Goal: Information Seeking & Learning: Learn about a topic

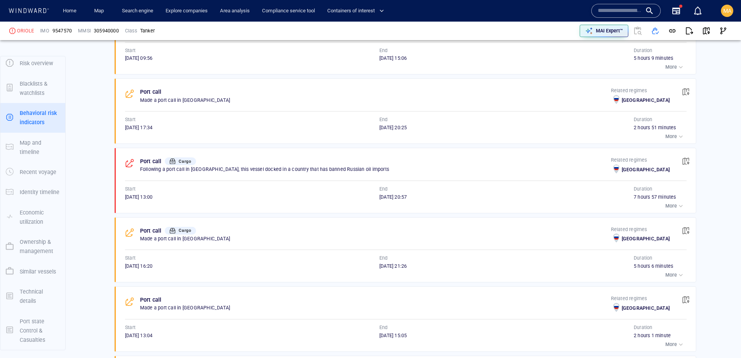
scroll to position [882, 0]
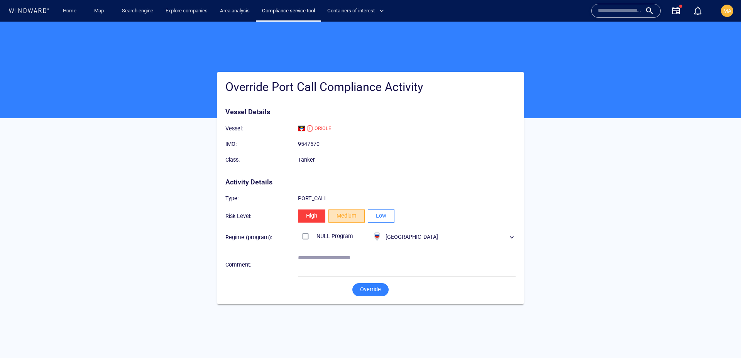
click at [341, 219] on span "Medium" at bounding box center [347, 216] width 20 height 10
click at [352, 261] on textarea at bounding box center [407, 265] width 218 height 20
type textarea "**********"
click at [376, 292] on span "Override" at bounding box center [370, 290] width 21 height 10
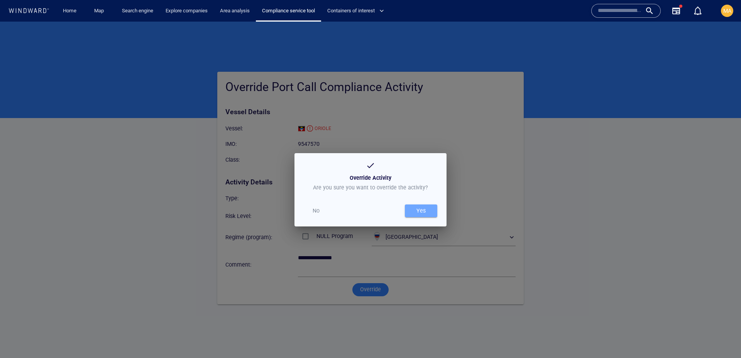
click at [426, 211] on div "Yes" at bounding box center [421, 211] width 12 height 13
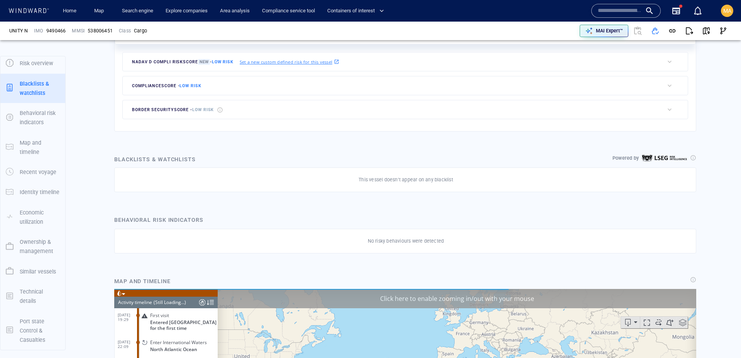
scroll to position [2058, 0]
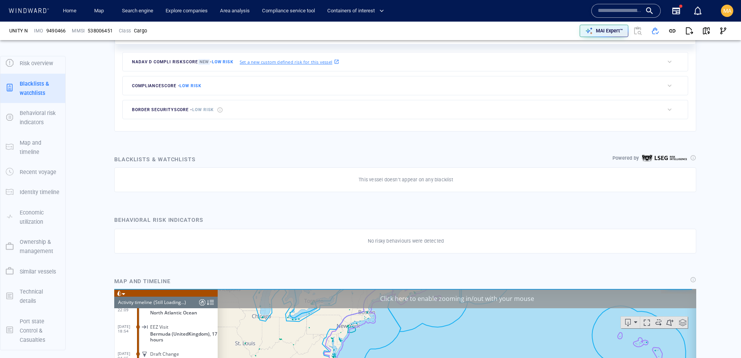
scroll to position [114898, 0]
click at [61, 31] on span "9490466" at bounding box center [55, 30] width 19 height 7
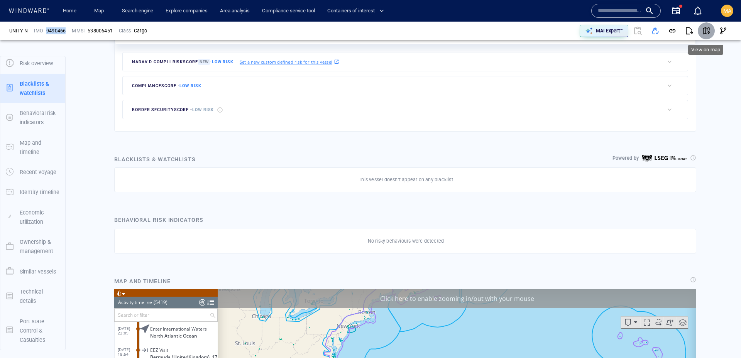
click at [704, 32] on span "button" at bounding box center [707, 31] width 8 height 8
click at [695, 32] on button "button" at bounding box center [689, 30] width 17 height 17
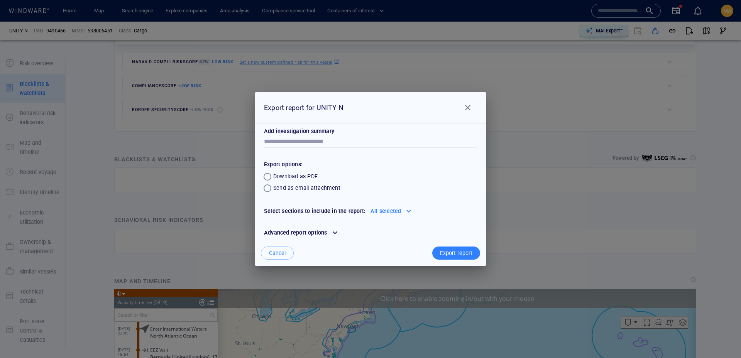
click at [329, 235] on div at bounding box center [335, 233] width 12 height 12
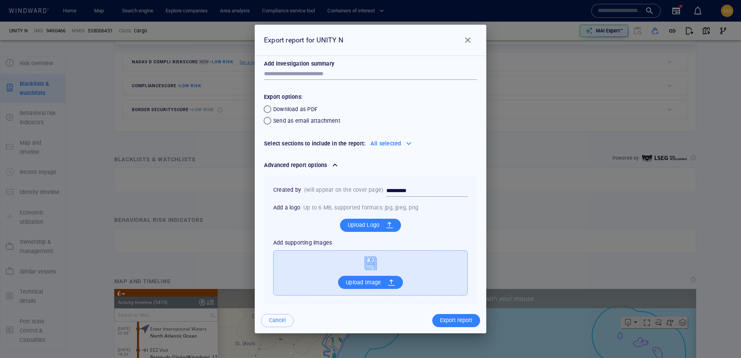
click at [392, 148] on div "All selected" at bounding box center [386, 143] width 34 height 12
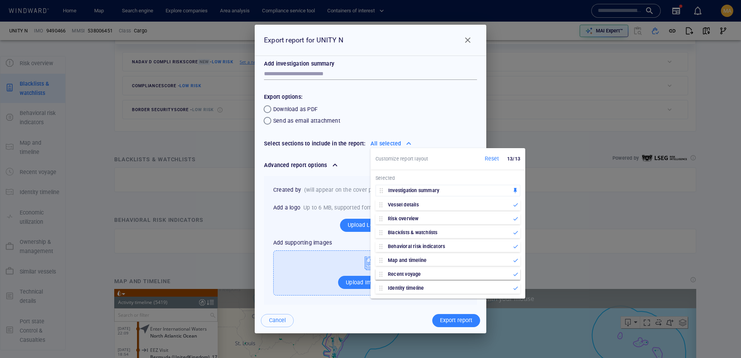
scroll to position [0, 0]
click at [426, 80] on div "Add investigation summary *" at bounding box center [371, 69] width 226 height 33
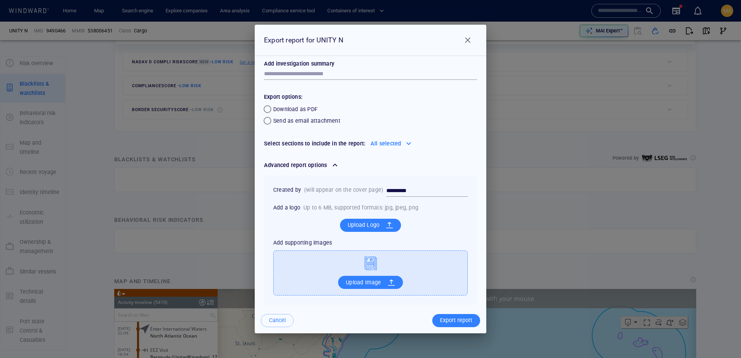
click at [323, 165] on div "Advanced report options" at bounding box center [296, 165] width 66 height 12
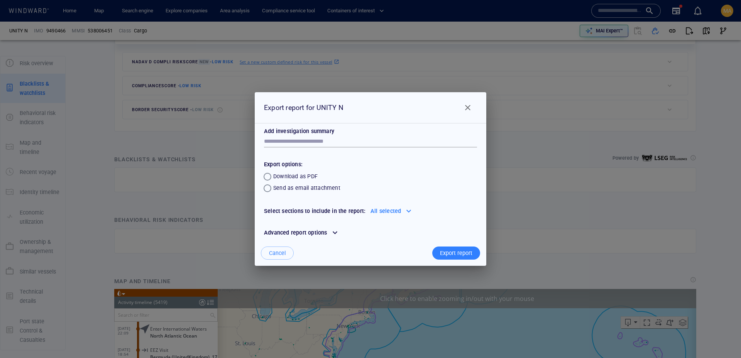
click at [391, 209] on div "All selected" at bounding box center [386, 211] width 34 height 12
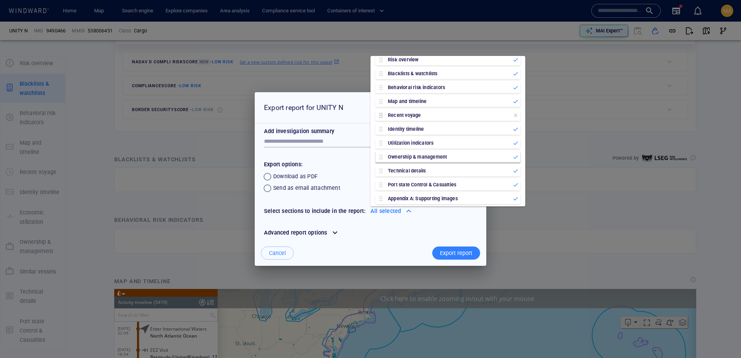
scroll to position [72, 0]
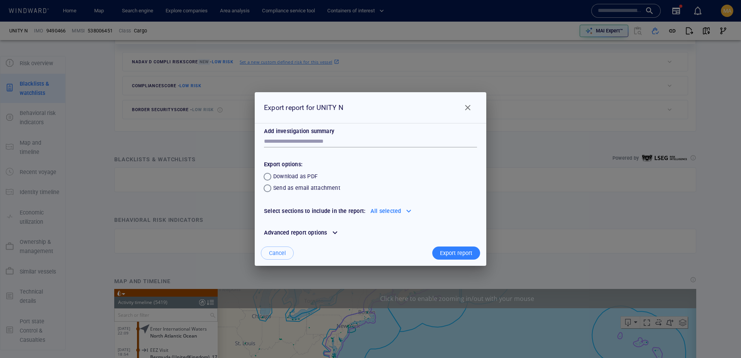
click at [298, 133] on p "Add investigation summary" at bounding box center [370, 131] width 213 height 9
click at [469, 108] on span "Close" at bounding box center [467, 107] width 9 height 9
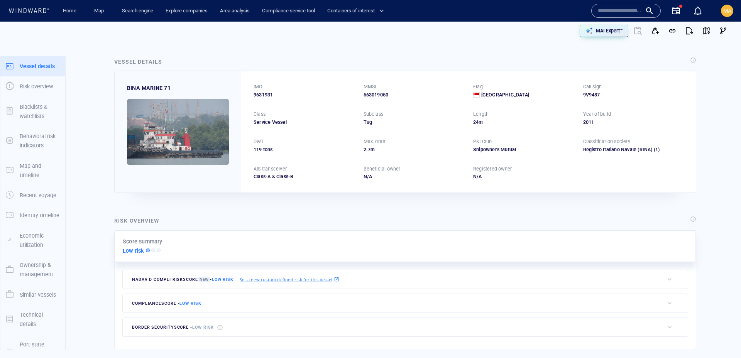
click at [625, 7] on input "text" at bounding box center [620, 11] width 44 height 12
paste input "*******"
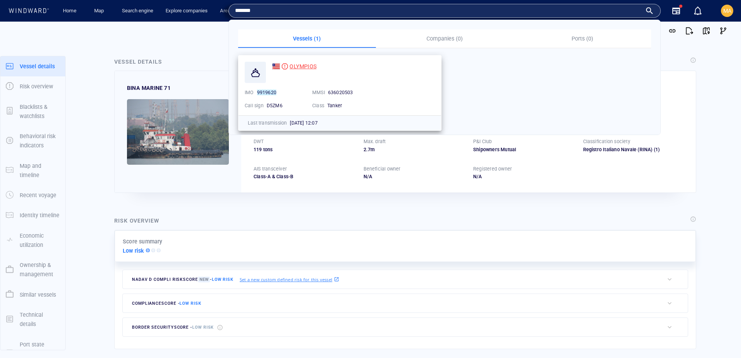
type input "*******"
click at [306, 65] on span "OLYMPIOS" at bounding box center [303, 66] width 27 height 6
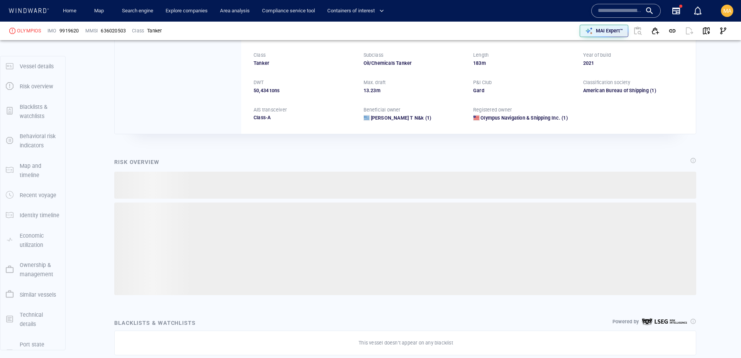
scroll to position [20, 0]
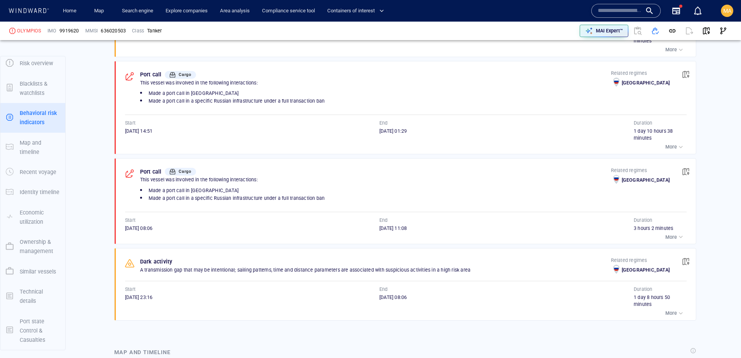
scroll to position [548, 0]
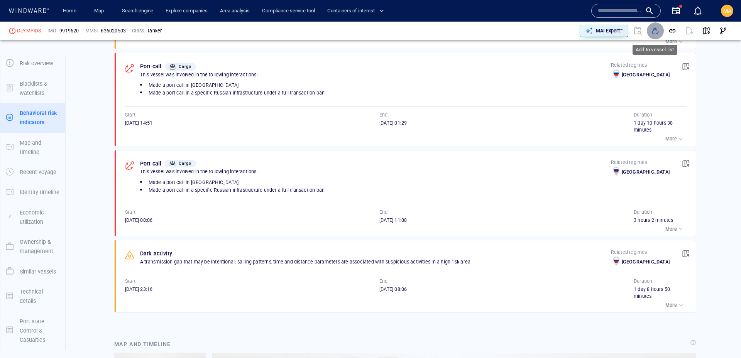
click at [655, 28] on span "button" at bounding box center [656, 31] width 8 height 8
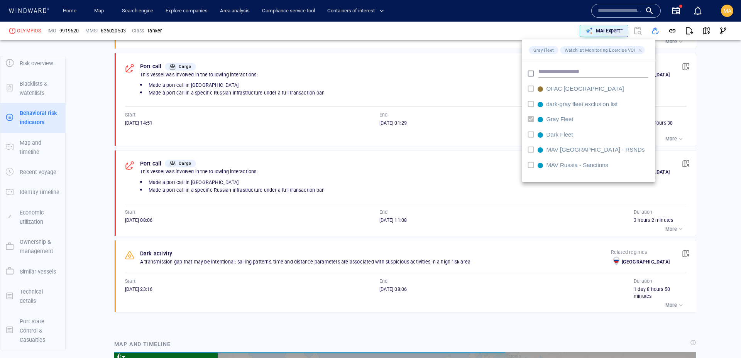
scroll to position [5574, 0]
click at [618, 12] on div at bounding box center [370, 179] width 741 height 358
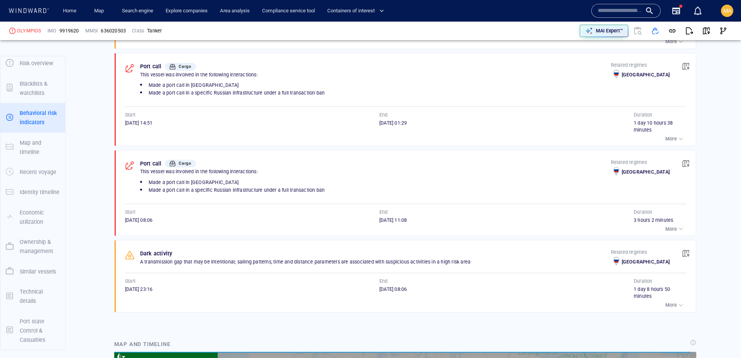
click at [618, 12] on div "Gray Fleet Watchlist Monitoring Exercise VOI OFAC Ukraine dark-gray fleet exclu…" at bounding box center [370, 179] width 741 height 358
click at [621, 11] on input "text" at bounding box center [620, 11] width 44 height 12
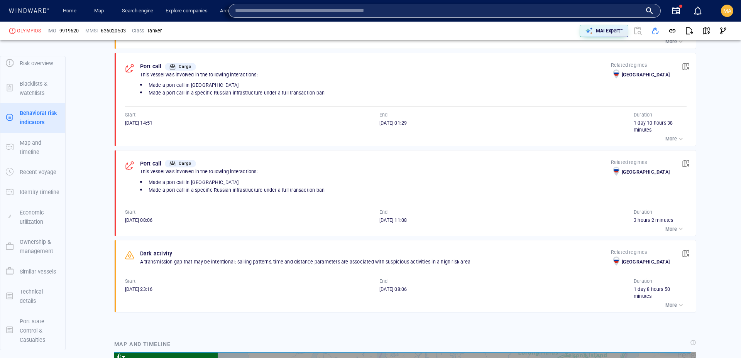
paste input "*******"
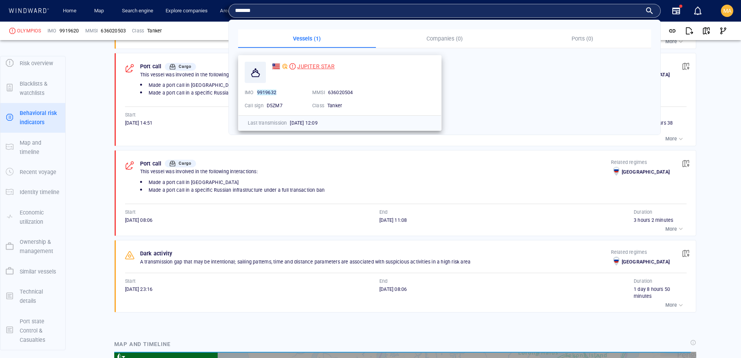
type input "*******"
click at [313, 63] on span "JUPITER STAR" at bounding box center [315, 66] width 37 height 6
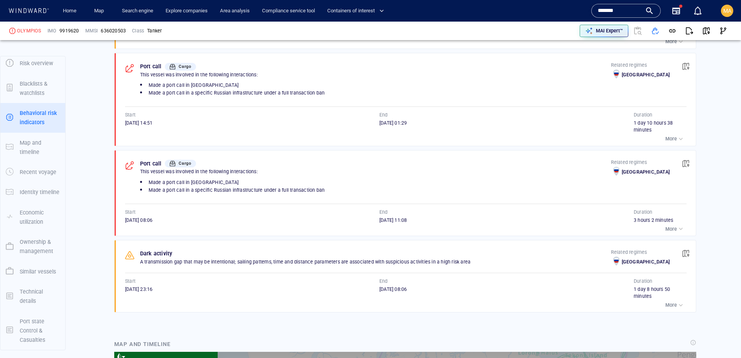
scroll to position [62858, 0]
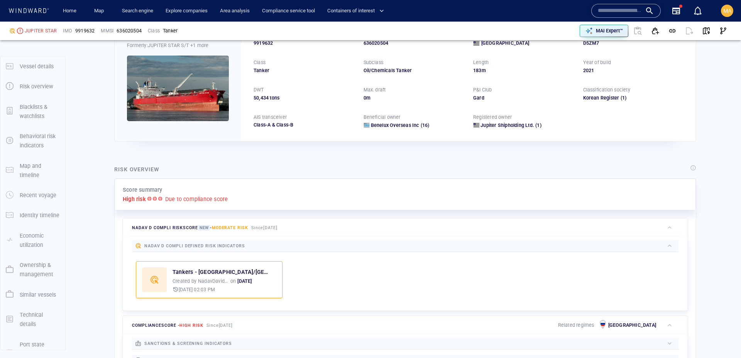
scroll to position [62, 0]
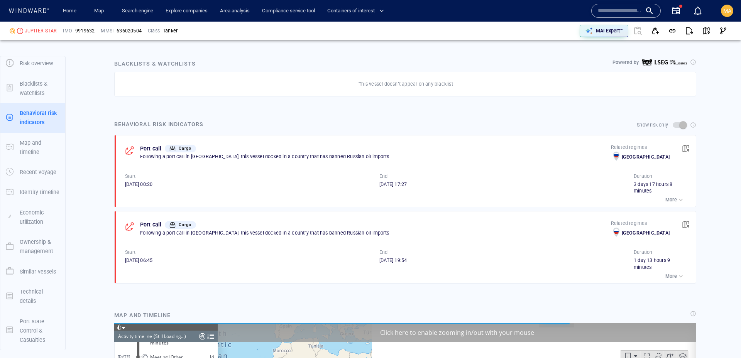
scroll to position [3114, 0]
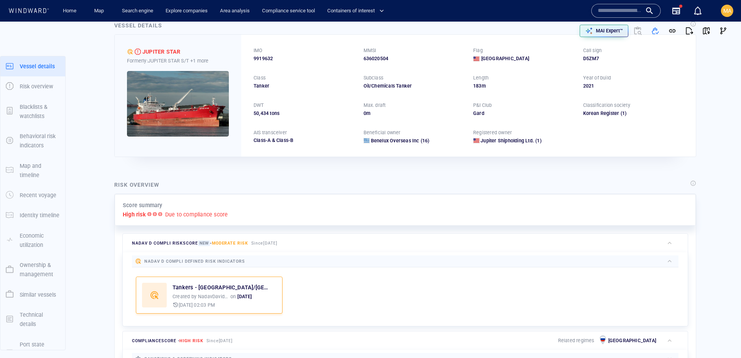
scroll to position [20, 0]
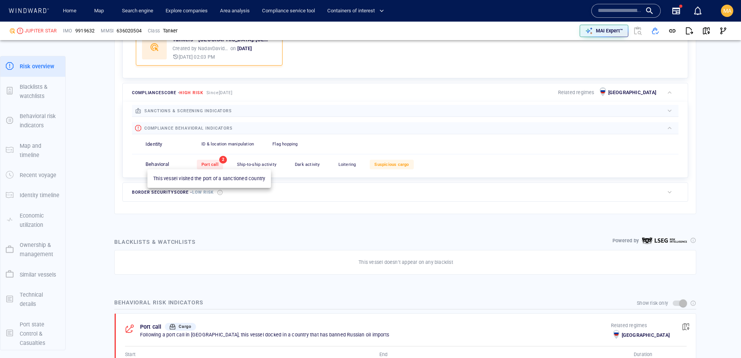
click at [215, 165] on span "Port call" at bounding box center [210, 164] width 17 height 5
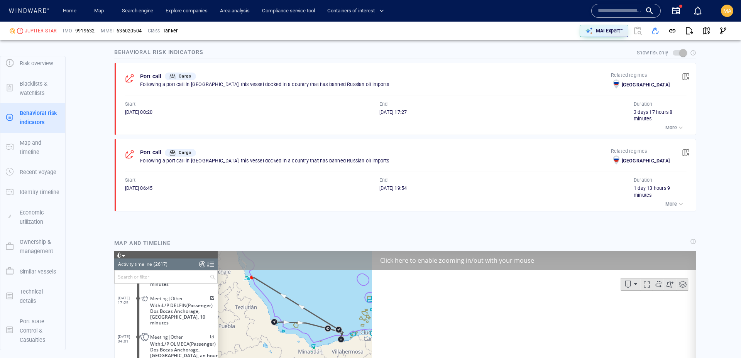
scroll to position [536, 0]
click at [678, 127] on div "button" at bounding box center [681, 127] width 8 height 8
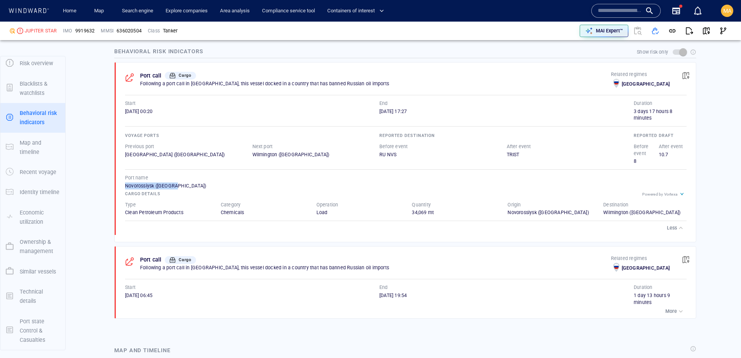
drag, startPoint x: 124, startPoint y: 186, endPoint x: 191, endPoint y: 187, distance: 66.4
click at [191, 187] on div "Port call Cargo Following a port call in Russia, this vessel docked in a countr…" at bounding box center [408, 149] width 577 height 173
drag, startPoint x: 251, startPoint y: 154, endPoint x: 317, endPoint y: 155, distance: 66.0
click at [317, 155] on div "Previous port Ravenna (Italy) Next port Wilmington (United States)" at bounding box center [253, 151] width 258 height 18
click at [317, 155] on div "Wilmington (United States)" at bounding box center [316, 154] width 127 height 7
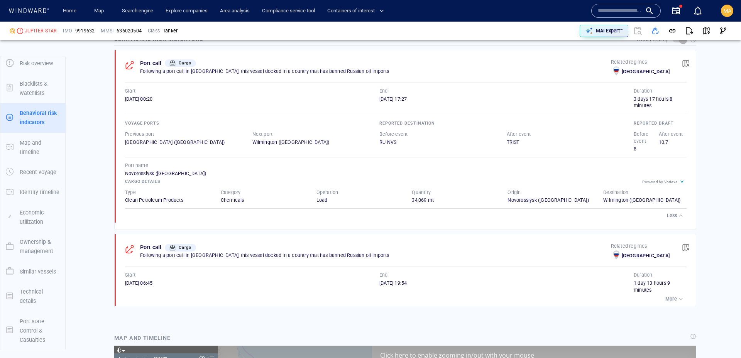
scroll to position [563, 0]
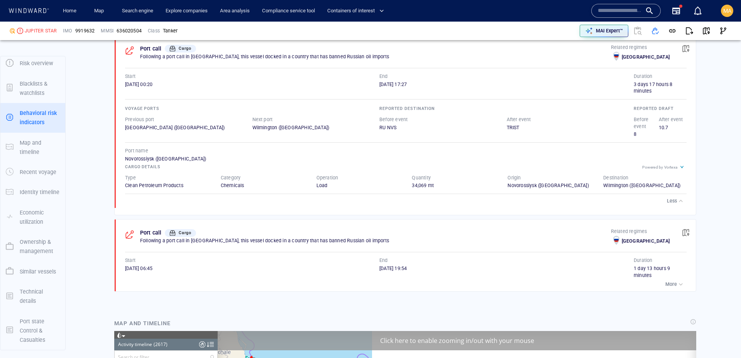
click at [674, 285] on p "More" at bounding box center [672, 284] width 12 height 7
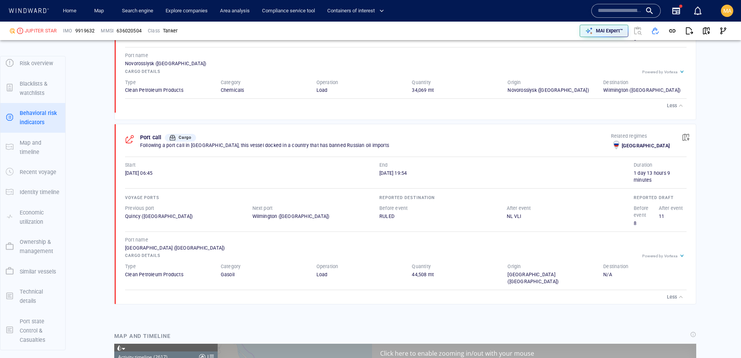
scroll to position [661, 0]
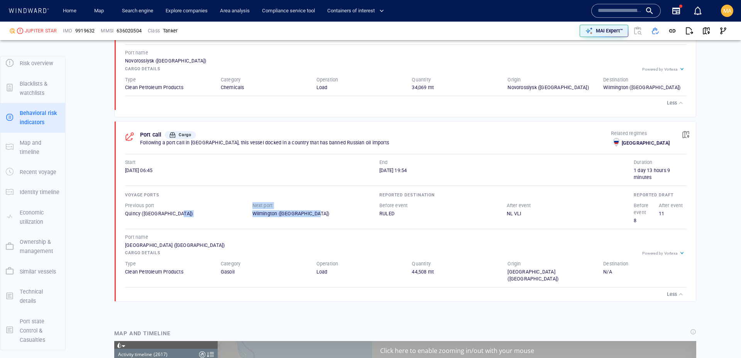
drag, startPoint x: 251, startPoint y: 212, endPoint x: 371, endPoint y: 214, distance: 119.7
click at [360, 214] on div "Previous port Quincy (United States) Next port Wilmington (United States)" at bounding box center [253, 210] width 258 height 18
drag, startPoint x: 377, startPoint y: 214, endPoint x: 414, endPoint y: 215, distance: 37.5
click at [414, 215] on div "Voyage ports Previous port Quincy (United States) Next port Wilmington (United …" at bounding box center [406, 208] width 562 height 34
click at [414, 215] on div "RULED" at bounding box center [443, 213] width 127 height 7
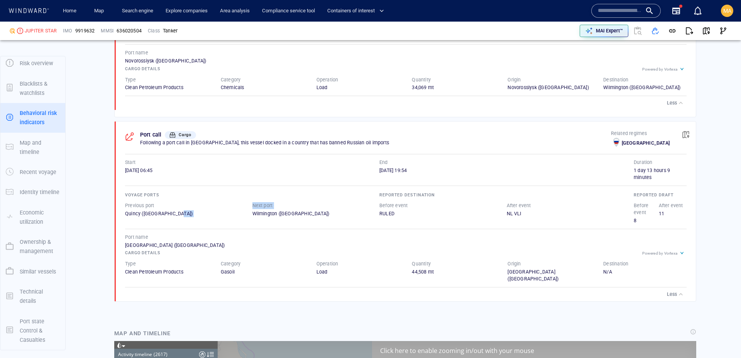
drag, startPoint x: 266, startPoint y: 214, endPoint x: 346, endPoint y: 210, distance: 79.6
click at [346, 210] on div "Previous port Quincy (United States) Next port Wilmington (United States)" at bounding box center [253, 210] width 258 height 18
click at [346, 210] on div "Wilmington (United States)" at bounding box center [316, 213] width 127 height 7
drag, startPoint x: 157, startPoint y: 172, endPoint x: 132, endPoint y: 172, distance: 25.5
click at [132, 172] on span "21/11/2023 06:45" at bounding box center [138, 171] width 27 height 6
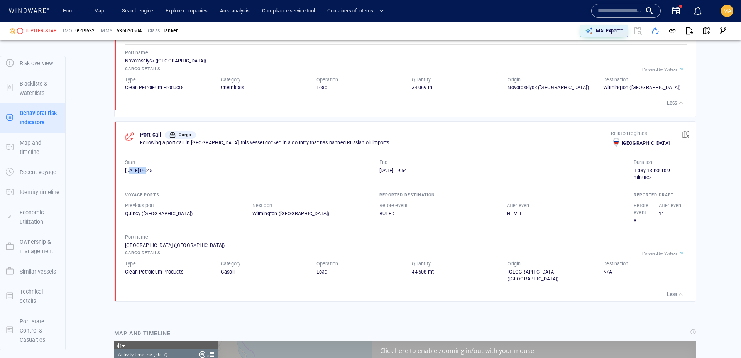
click at [132, 172] on span "21/11/2023 06:45" at bounding box center [138, 171] width 27 height 6
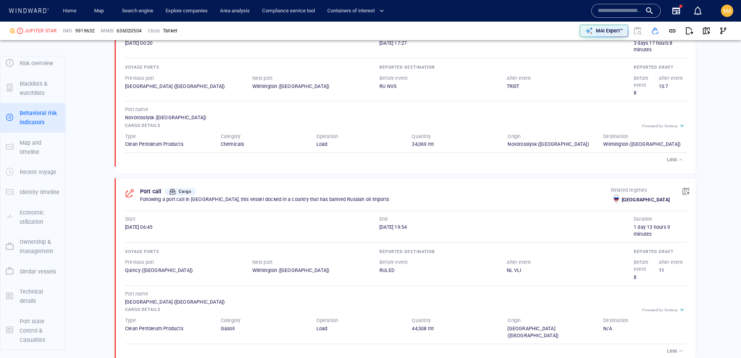
scroll to position [571, 0]
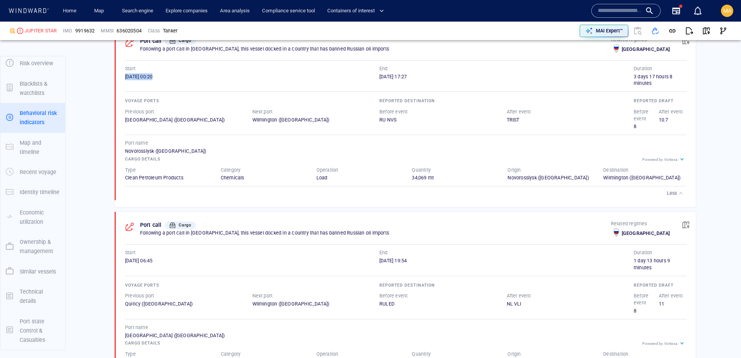
drag, startPoint x: 134, startPoint y: 77, endPoint x: 200, endPoint y: 81, distance: 66.9
click at [198, 81] on div "11/02/2024 00:20" at bounding box center [252, 80] width 255 height 14
drag, startPoint x: 430, startPoint y: 78, endPoint x: 360, endPoint y: 77, distance: 69.9
click at [360, 77] on div "Start 11/02/2024 00:20 End 14/02/2024 17:27" at bounding box center [379, 76] width 509 height 22
click at [360, 77] on div "11/02/2024 00:20" at bounding box center [252, 76] width 255 height 7
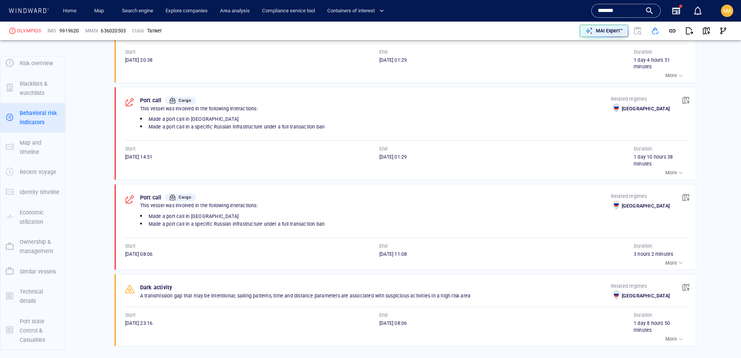
scroll to position [512, 0]
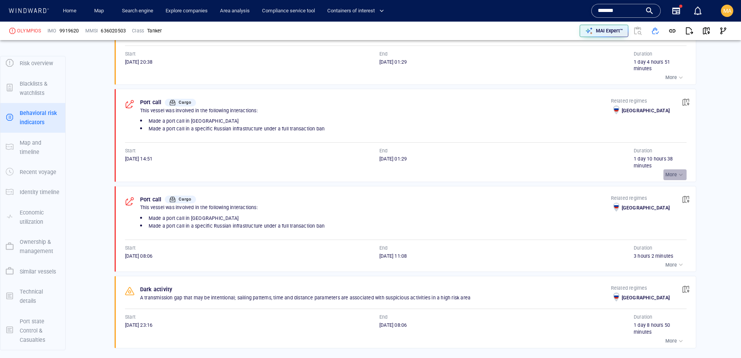
click at [684, 176] on div "button" at bounding box center [681, 175] width 8 height 8
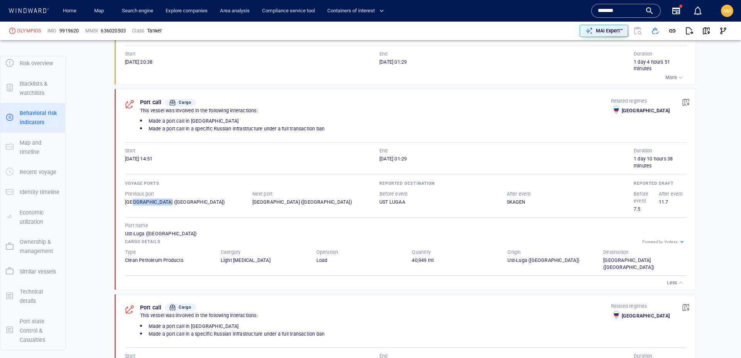
drag, startPoint x: 133, startPoint y: 202, endPoint x: 164, endPoint y: 202, distance: 31.3
click at [164, 202] on div "[GEOGRAPHIC_DATA] ([GEOGRAPHIC_DATA])" at bounding box center [188, 202] width 127 height 7
drag, startPoint x: 314, startPoint y: 205, endPoint x: 249, endPoint y: 206, distance: 64.9
click at [249, 206] on div "Previous [GEOGRAPHIC_DATA] ([GEOGRAPHIC_DATA]) Next [GEOGRAPHIC_DATA] ([GEOGRAP…" at bounding box center [253, 198] width 258 height 18
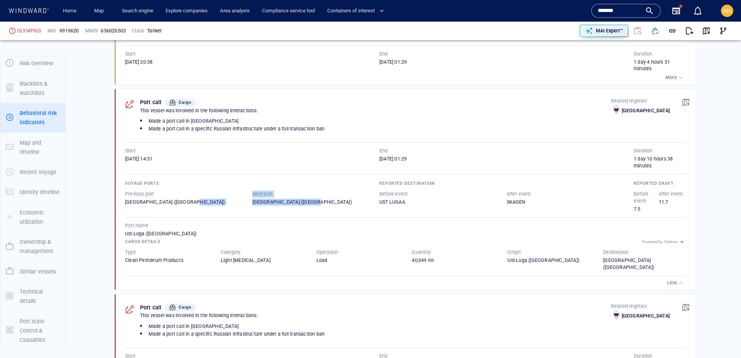
click at [249, 206] on div "Previous [GEOGRAPHIC_DATA] ([GEOGRAPHIC_DATA]) Next [GEOGRAPHIC_DATA] ([GEOGRAP…" at bounding box center [253, 198] width 258 height 18
drag, startPoint x: 250, startPoint y: 204, endPoint x: 290, endPoint y: 204, distance: 40.2
click at [290, 204] on div "Previous [GEOGRAPHIC_DATA] ([GEOGRAPHIC_DATA]) Next [GEOGRAPHIC_DATA] ([GEOGRAP…" at bounding box center [253, 198] width 258 height 18
click at [290, 204] on div "[GEOGRAPHIC_DATA] ([GEOGRAPHIC_DATA])" at bounding box center [316, 202] width 127 height 7
drag, startPoint x: 373, startPoint y: 158, endPoint x: 423, endPoint y: 161, distance: 49.9
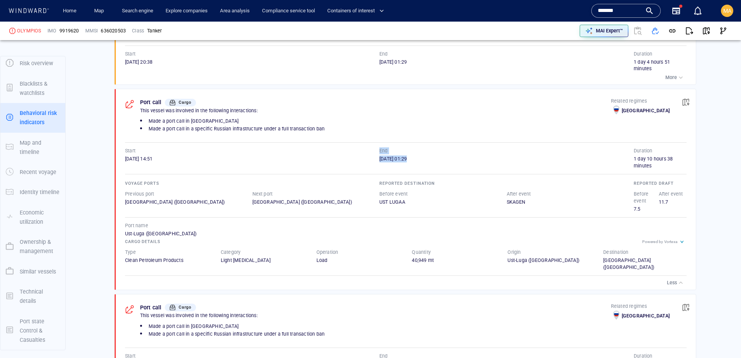
click at [423, 161] on div "Start [DATE] 14:51 End [DATE] 01:29" at bounding box center [379, 159] width 509 height 22
click at [423, 161] on div "[DATE] 01:29" at bounding box center [507, 159] width 255 height 7
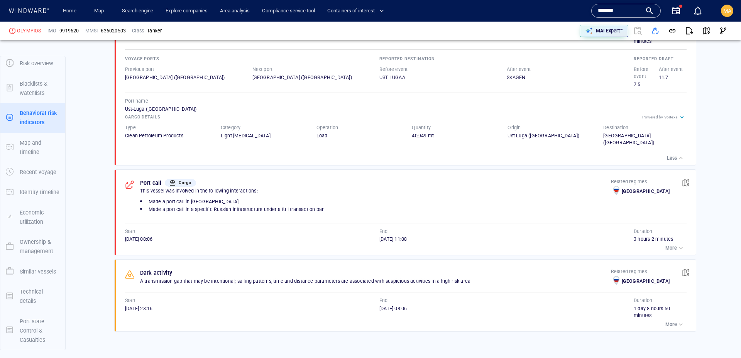
scroll to position [698, 0]
